Goal: Task Accomplishment & Management: Use online tool/utility

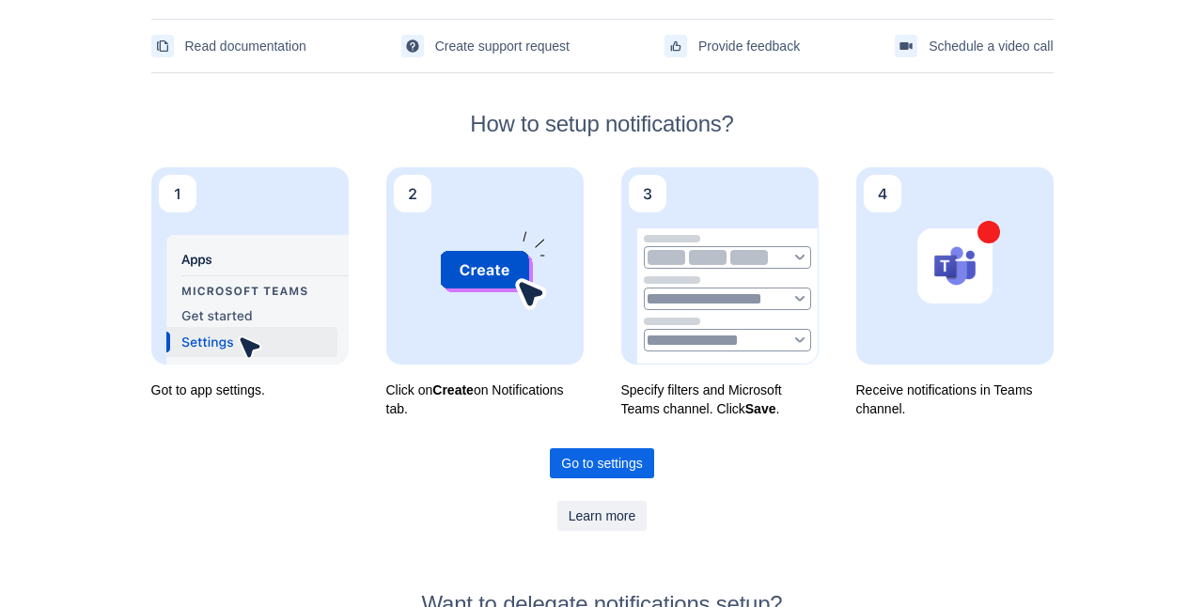
scroll to position [94, 0]
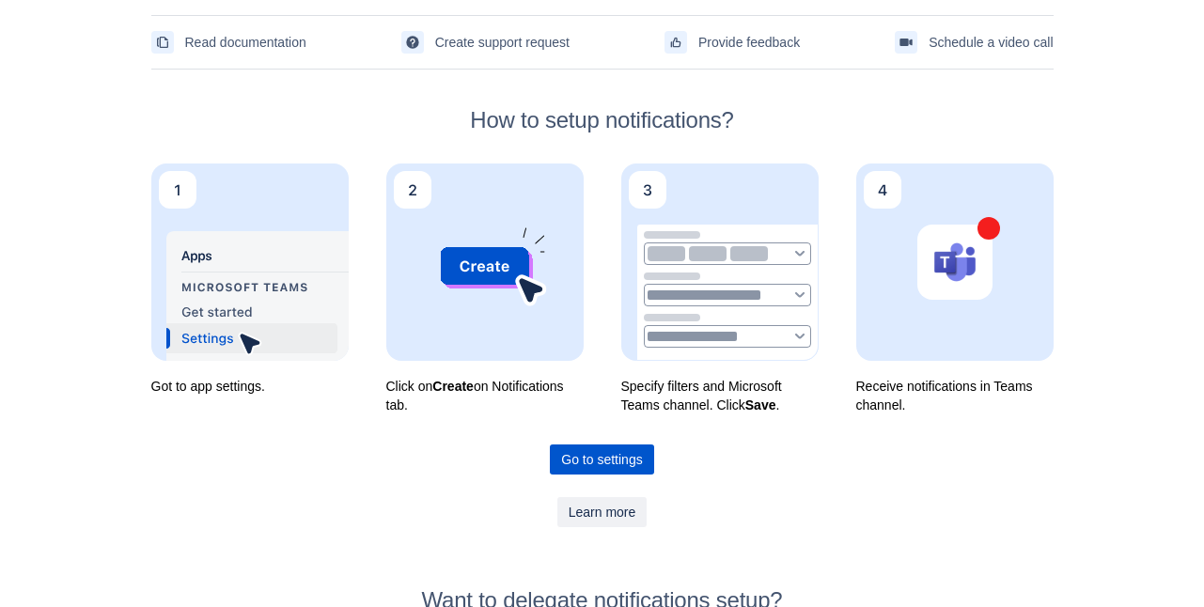
click at [605, 461] on span "Go to settings" at bounding box center [601, 459] width 81 height 30
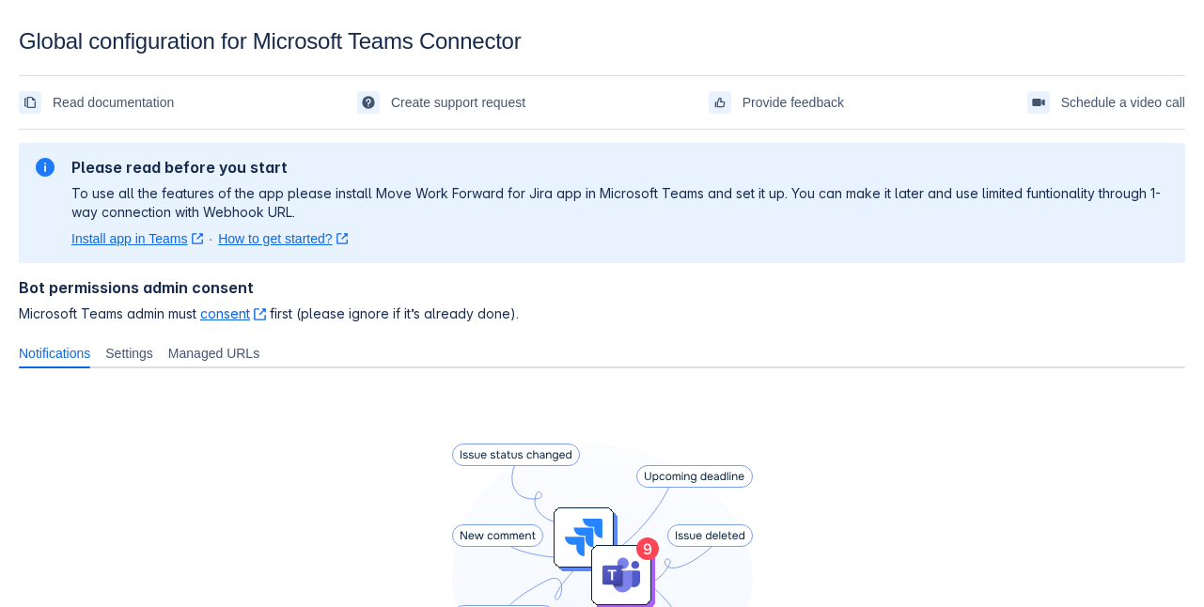
click at [148, 241] on link "Install app in Teams ﻿ , (opens new window)" at bounding box center [137, 238] width 132 height 19
